Goal: Task Accomplishment & Management: Use online tool/utility

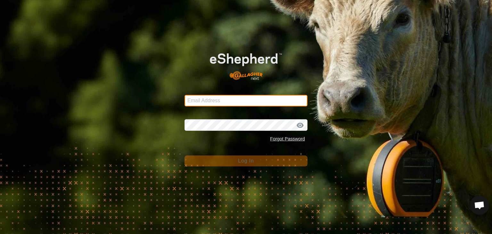
click at [193, 99] on input "Email Address" at bounding box center [245, 101] width 123 height 12
type input "[EMAIL_ADDRESS][DOMAIN_NAME]"
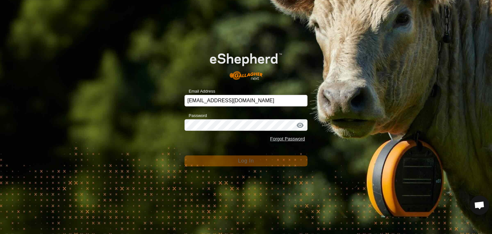
click at [299, 125] on div at bounding box center [300, 125] width 10 height 6
click at [315, 109] on div "Email Address [EMAIL_ADDRESS][DOMAIN_NAME] Password Forgot Password Log In" at bounding box center [246, 117] width 492 height 234
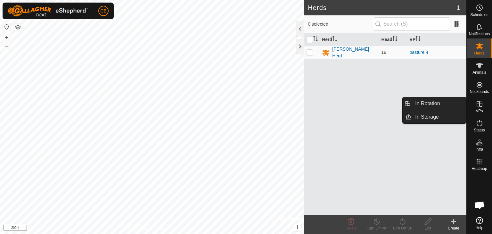
click at [477, 103] on icon at bounding box center [479, 104] width 8 height 8
click at [447, 107] on link "In Rotation" at bounding box center [438, 103] width 55 height 13
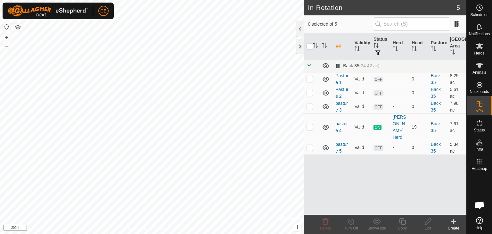
click at [309, 145] on p-checkbox at bounding box center [309, 147] width 6 height 5
click at [310, 145] on p-checkbox at bounding box center [309, 147] width 6 height 5
checkbox input "false"
click at [480, 63] on icon at bounding box center [479, 65] width 7 height 5
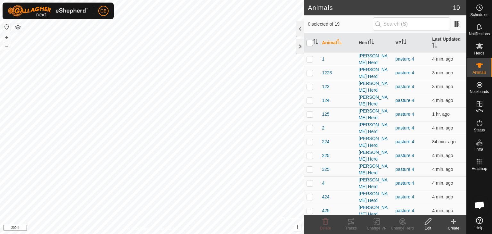
click at [310, 43] on input "checkbox" at bounding box center [309, 43] width 6 height 6
checkbox input "true"
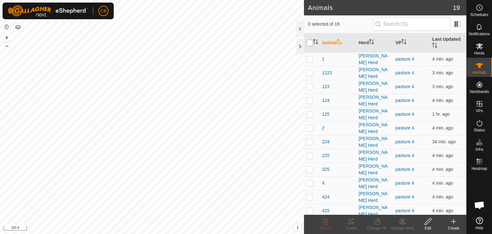
checkbox input "true"
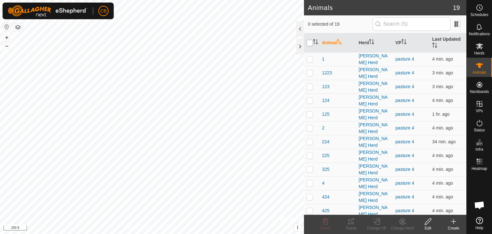
checkbox input "true"
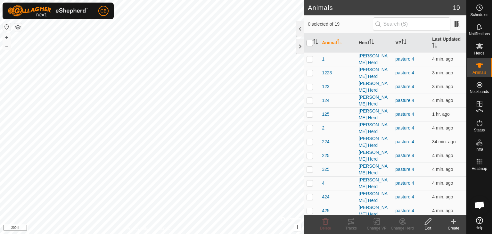
checkbox input "true"
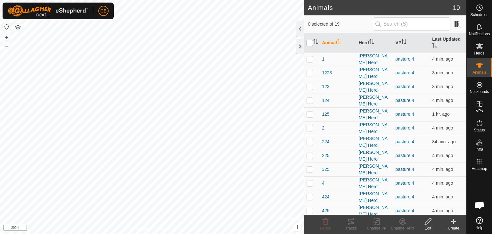
checkbox input "true"
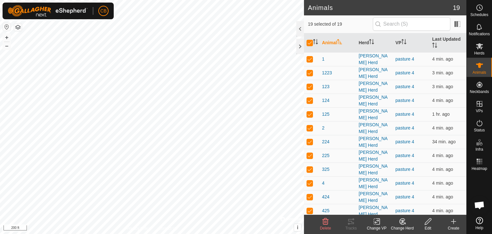
click at [376, 221] on icon at bounding box center [377, 221] width 8 height 8
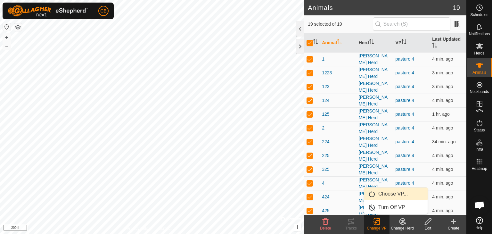
click at [387, 193] on link "Choose VP..." at bounding box center [395, 193] width 63 height 13
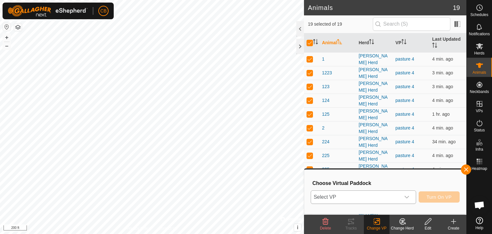
click at [395, 195] on span "Select VP" at bounding box center [355, 196] width 89 height 13
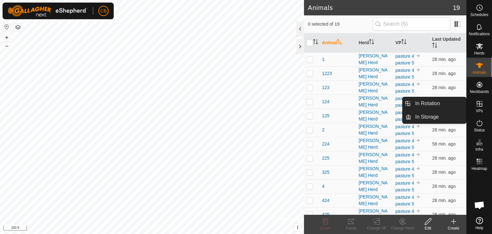
click at [483, 104] on es-virtualpaddocks-svg-icon at bounding box center [479, 104] width 12 height 10
click at [439, 103] on link "In Rotation" at bounding box center [438, 103] width 55 height 13
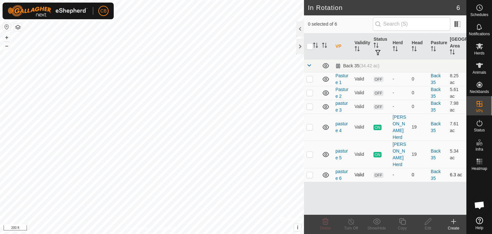
click at [308, 172] on p-checkbox at bounding box center [309, 174] width 6 height 5
click at [311, 172] on p-checkbox at bounding box center [309, 174] width 6 height 5
checkbox input "false"
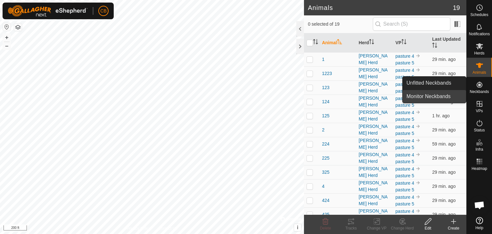
click at [435, 95] on link "Monitor Neckbands" at bounding box center [433, 96] width 63 height 13
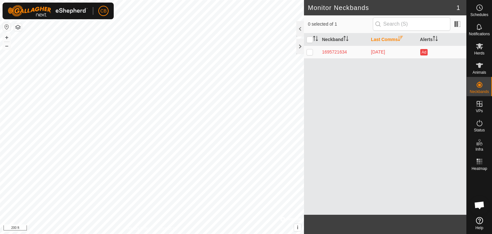
click at [310, 52] on p-checkbox at bounding box center [309, 51] width 6 height 5
checkbox input "true"
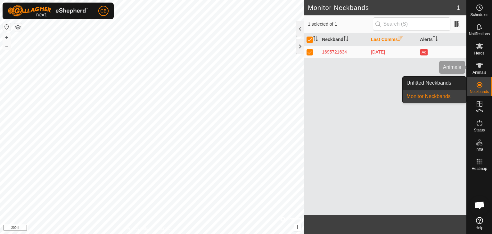
click at [477, 75] on div "Animals" at bounding box center [478, 67] width 25 height 19
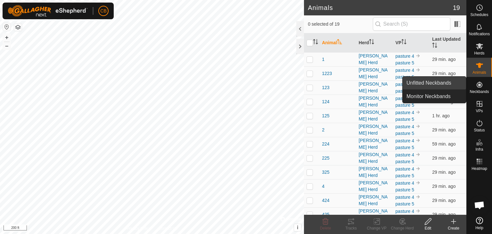
click at [439, 83] on link "Unfitted Neckbands" at bounding box center [433, 82] width 63 height 13
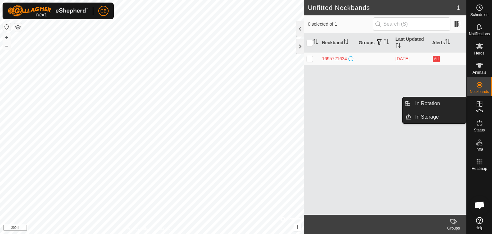
click at [482, 105] on icon at bounding box center [479, 104] width 8 height 8
click at [427, 101] on link "In Rotation" at bounding box center [438, 103] width 55 height 13
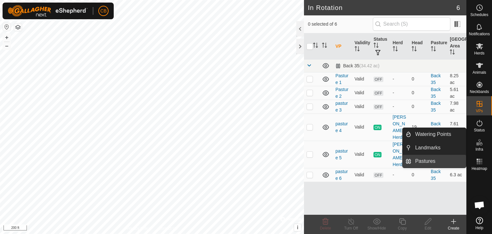
click at [418, 162] on link "Pastures" at bounding box center [438, 161] width 55 height 13
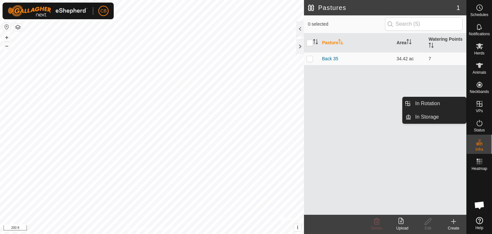
click at [480, 101] on icon at bounding box center [479, 104] width 8 height 8
click at [430, 103] on link "In Rotation" at bounding box center [438, 103] width 55 height 13
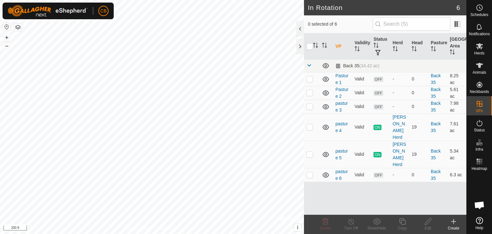
click at [455, 219] on icon at bounding box center [453, 221] width 8 height 8
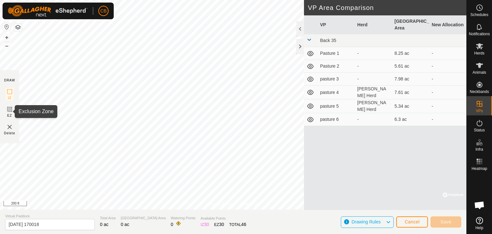
click at [12, 109] on icon at bounding box center [10, 109] width 8 height 8
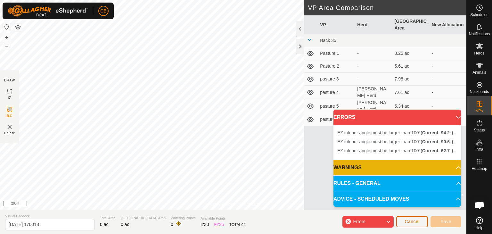
click at [410, 219] on span "Cancel" at bounding box center [411, 221] width 15 height 5
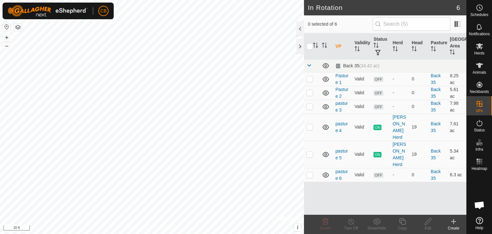
click at [450, 219] on icon at bounding box center [453, 221] width 8 height 8
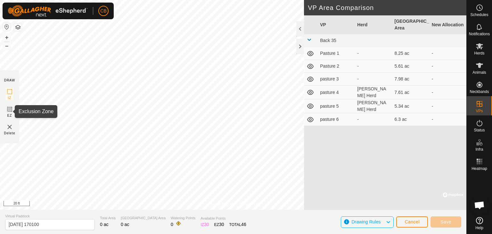
click at [10, 110] on icon at bounding box center [10, 109] width 8 height 8
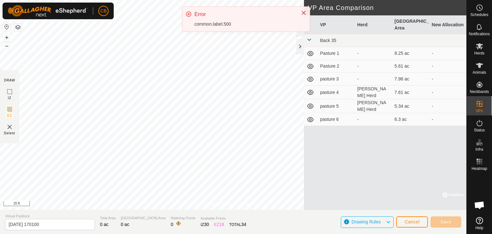
click at [378, 223] on span "Drawing Rules" at bounding box center [365, 221] width 29 height 5
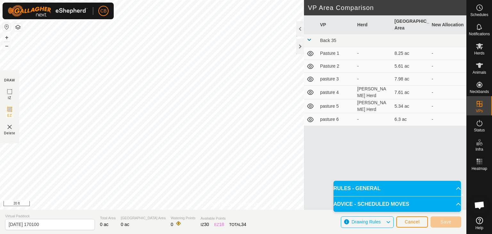
click at [388, 191] on p-accordion-header "RULES - GENERAL" at bounding box center [396, 187] width 127 height 15
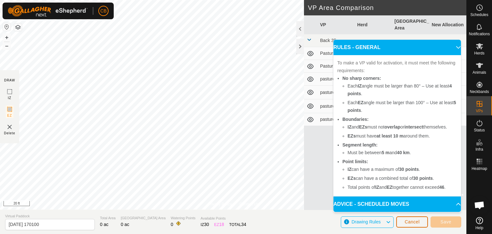
click at [410, 221] on span "Cancel" at bounding box center [411, 221] width 15 height 5
